Goal: Submit feedback/report problem

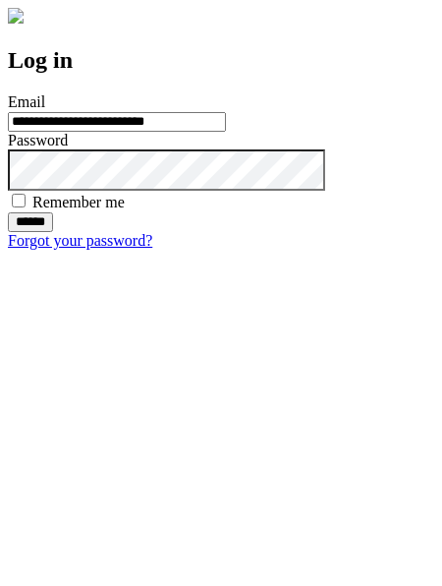
click at [53, 232] on input "******" at bounding box center [30, 222] width 45 height 20
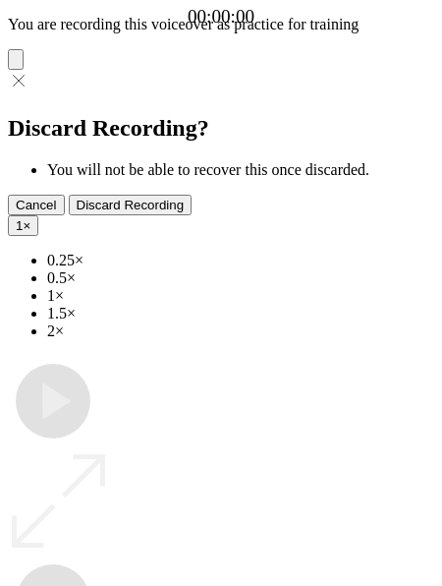
type input "**********"
